Goal: Information Seeking & Learning: Learn about a topic

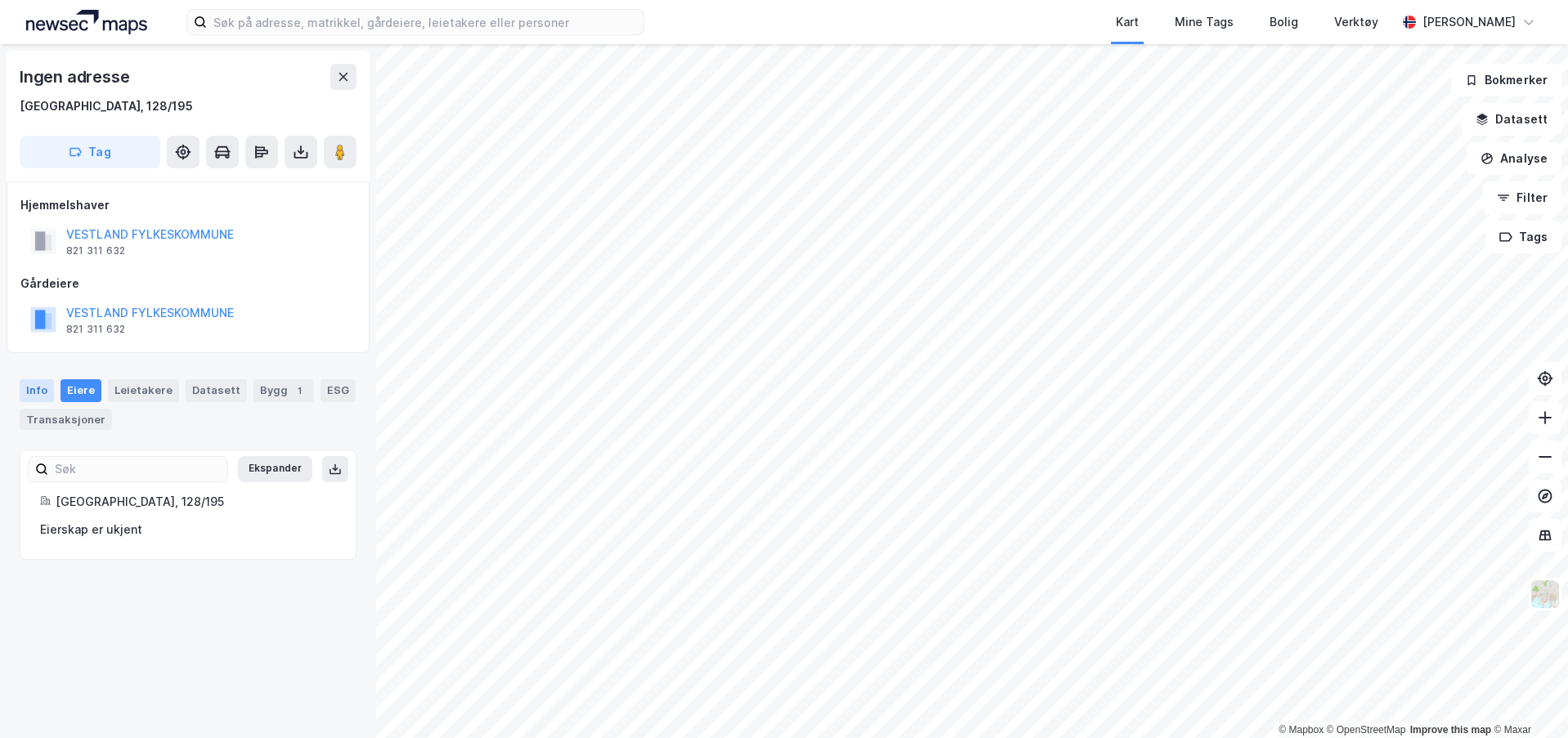
click at [44, 389] on div "Info" at bounding box center [37, 391] width 34 height 23
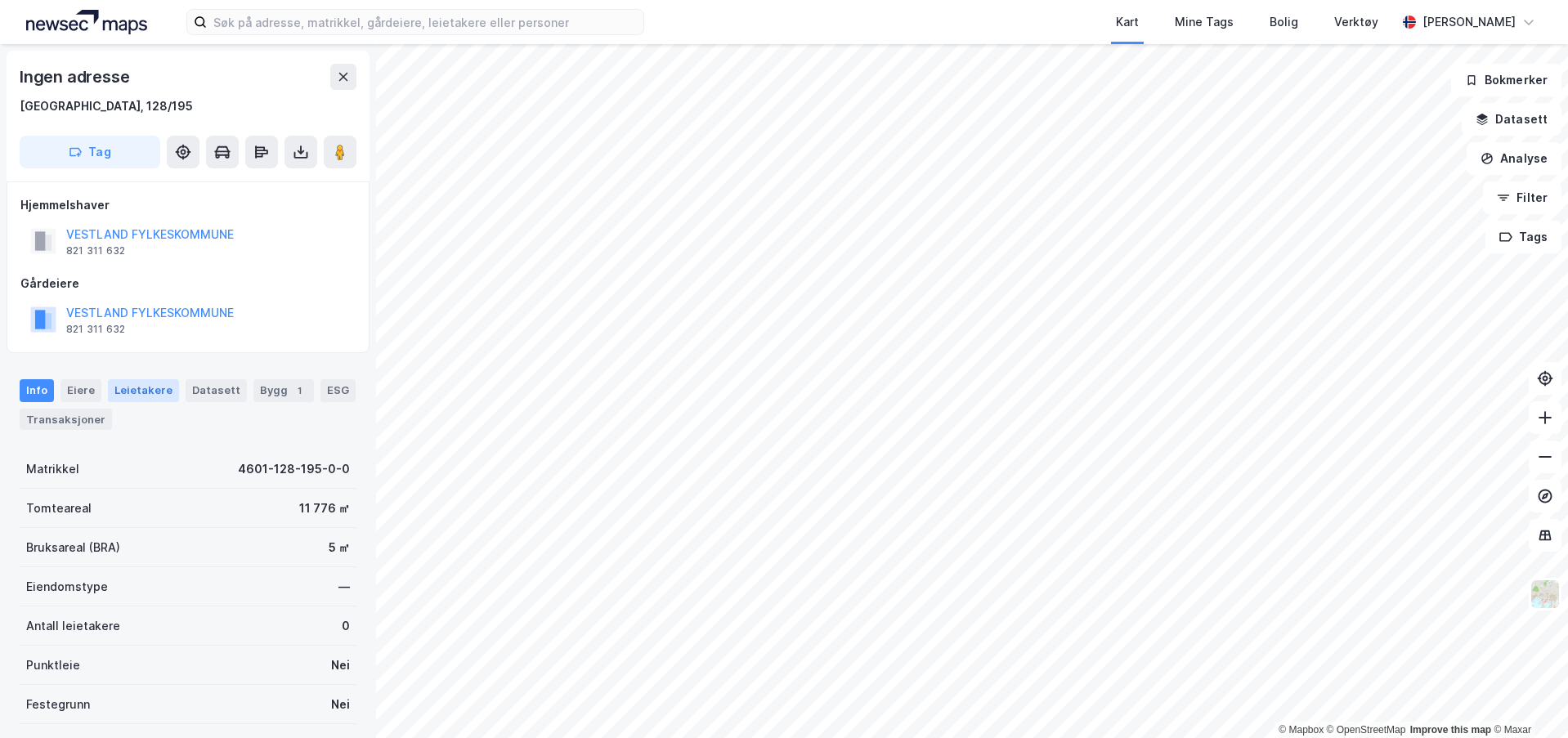
click at [156, 389] on div "Leietakere" at bounding box center [143, 391] width 71 height 23
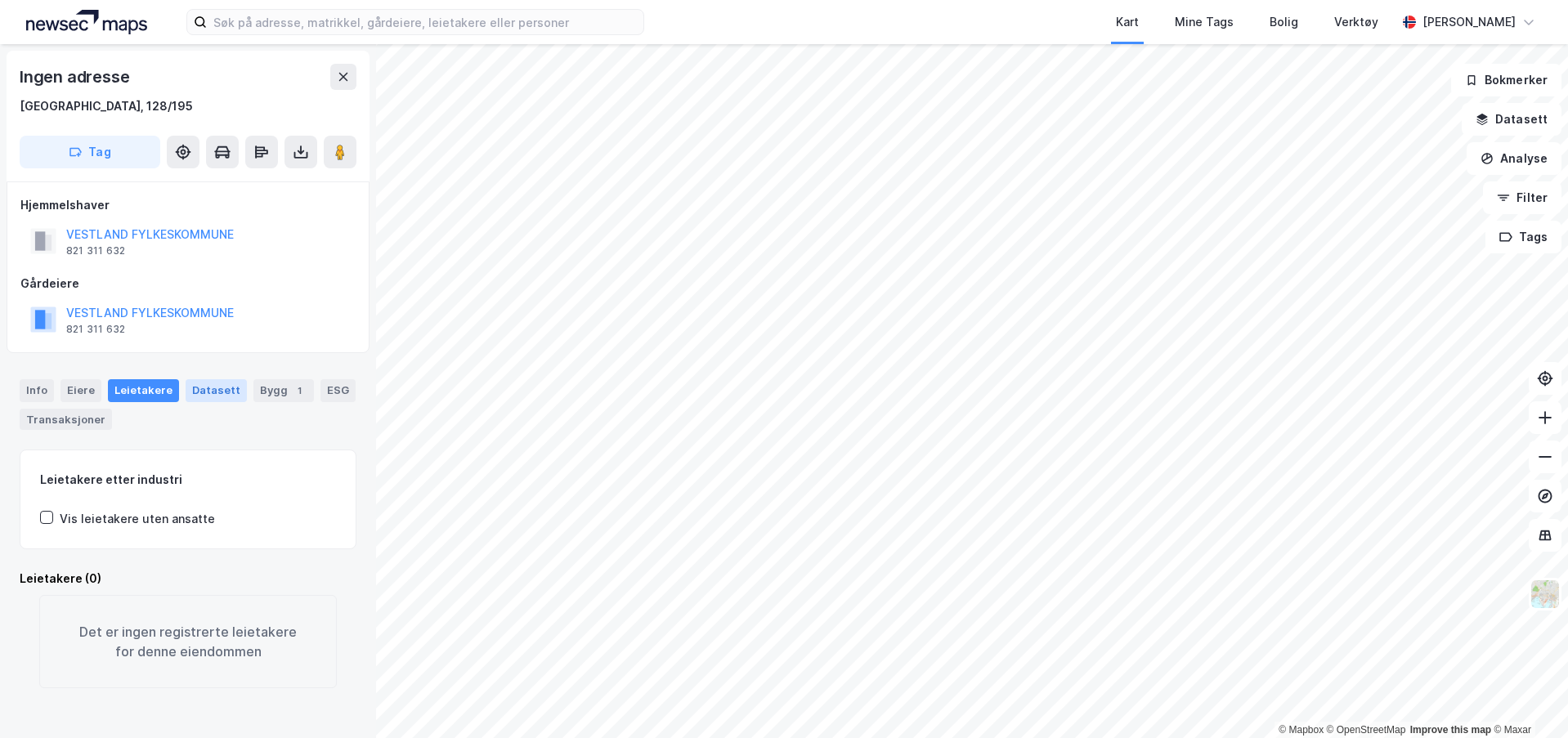
click at [193, 396] on div "Datasett" at bounding box center [216, 391] width 62 height 23
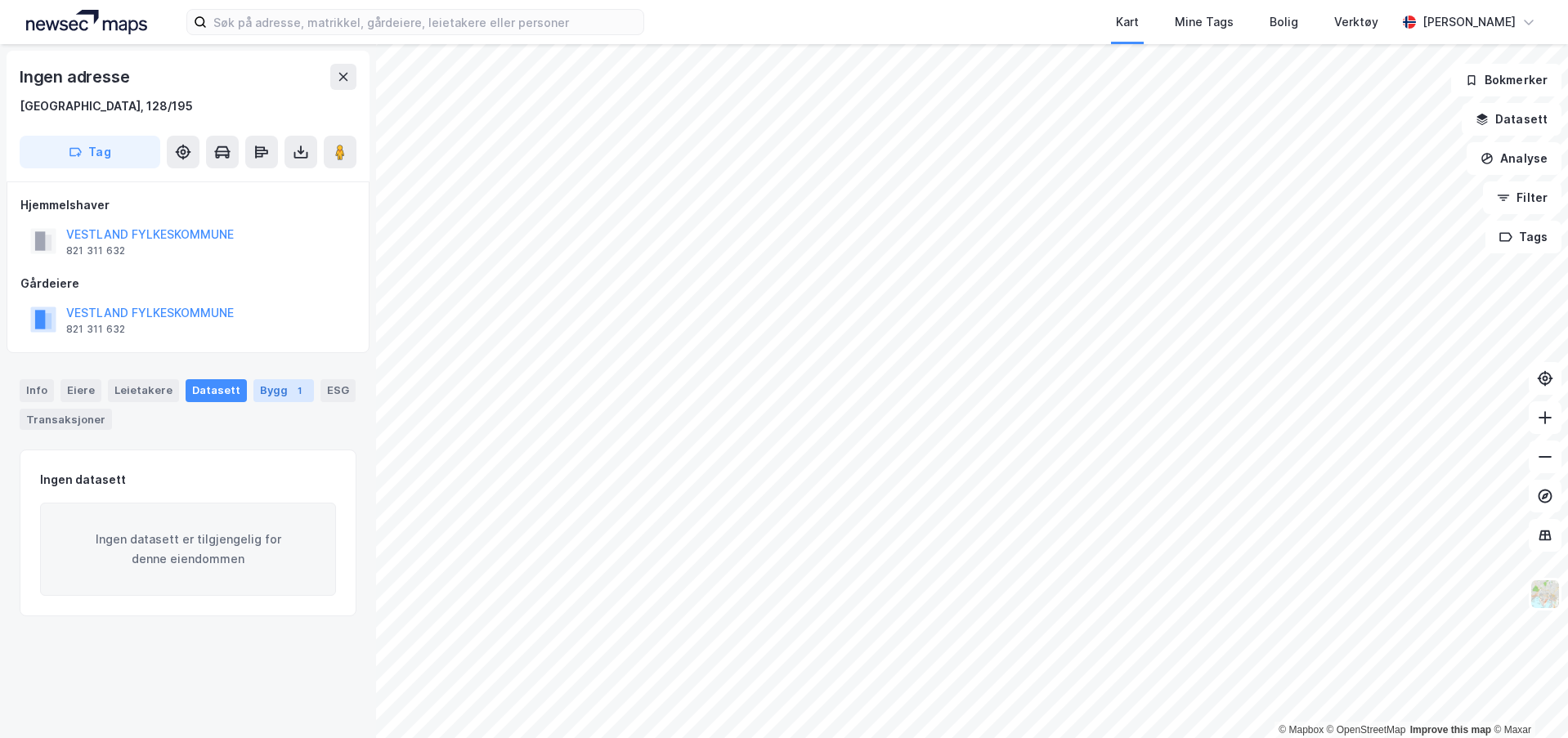
click at [254, 394] on div "Bygg 1" at bounding box center [284, 391] width 61 height 23
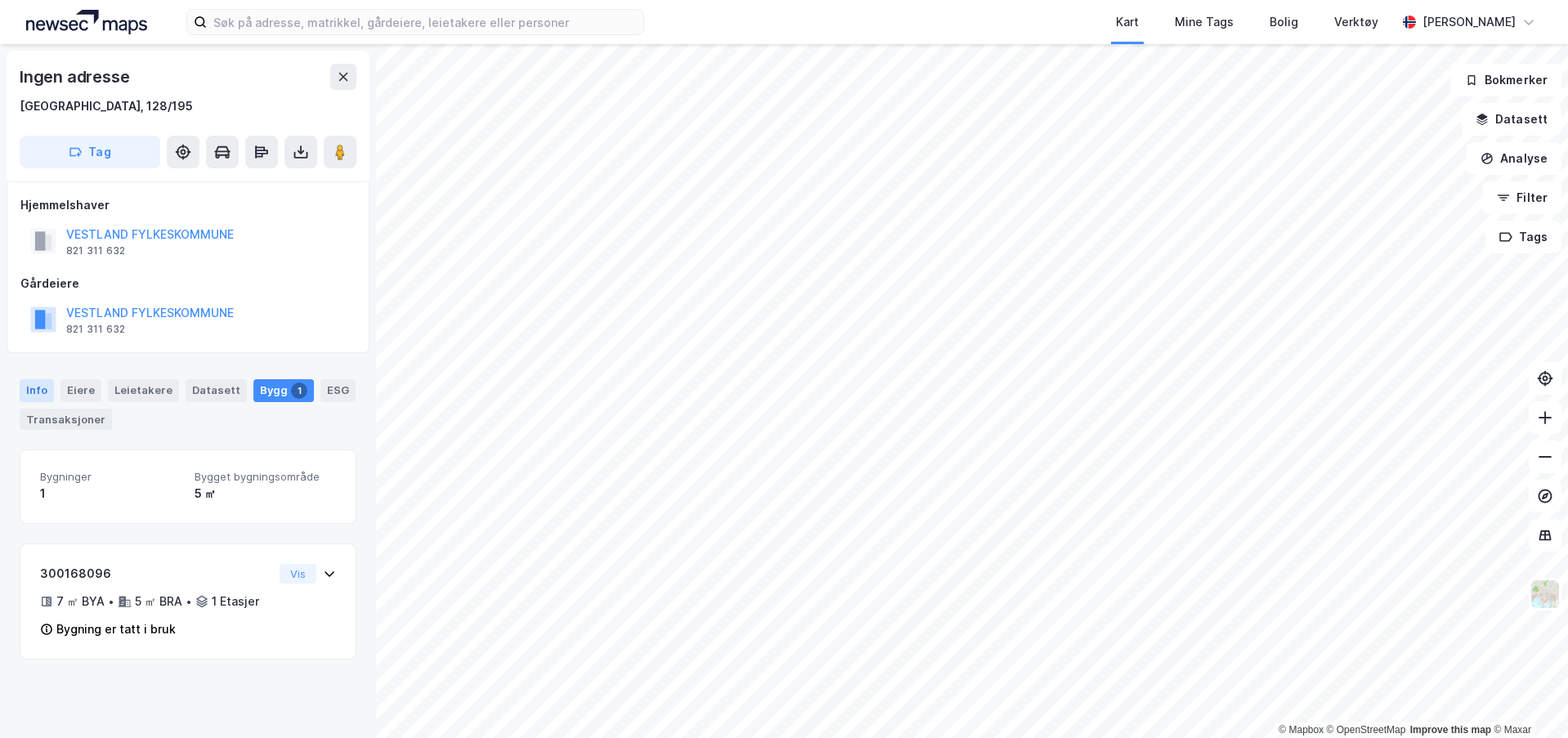
click at [42, 388] on div "Info" at bounding box center [37, 391] width 34 height 23
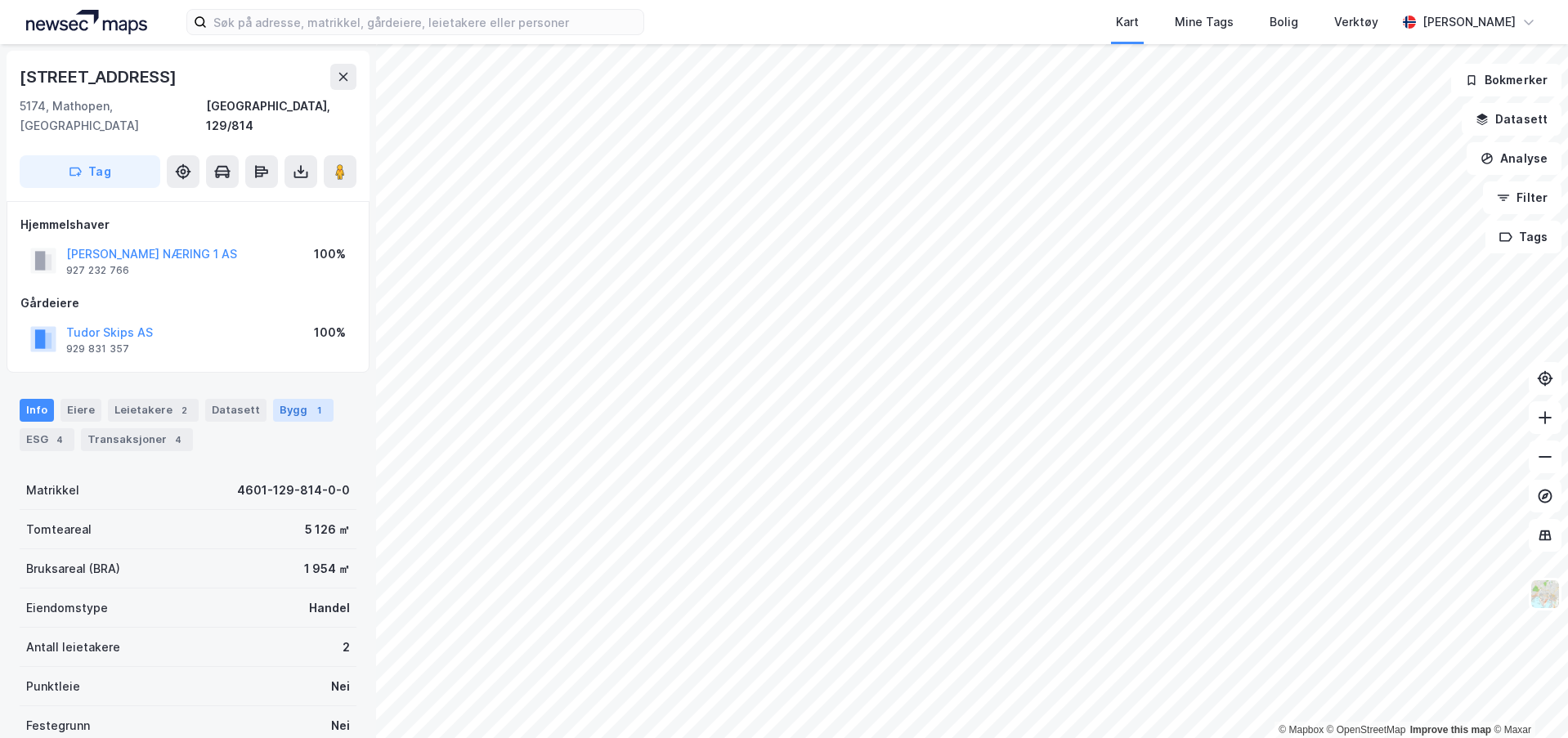
click at [273, 399] on div "Bygg 1" at bounding box center [304, 411] width 61 height 23
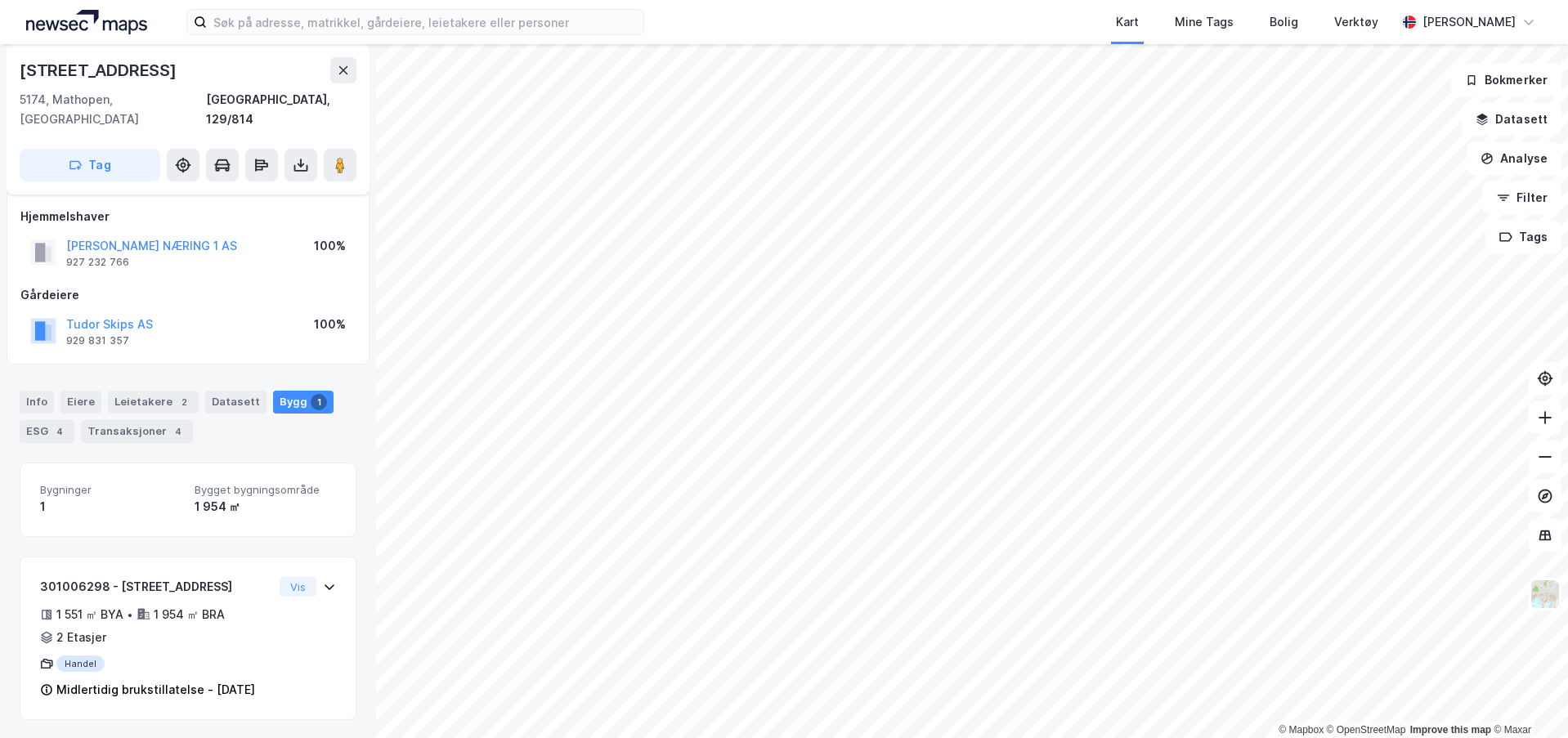
scroll to position [9, 0]
